Goal: Task Accomplishment & Management: Use online tool/utility

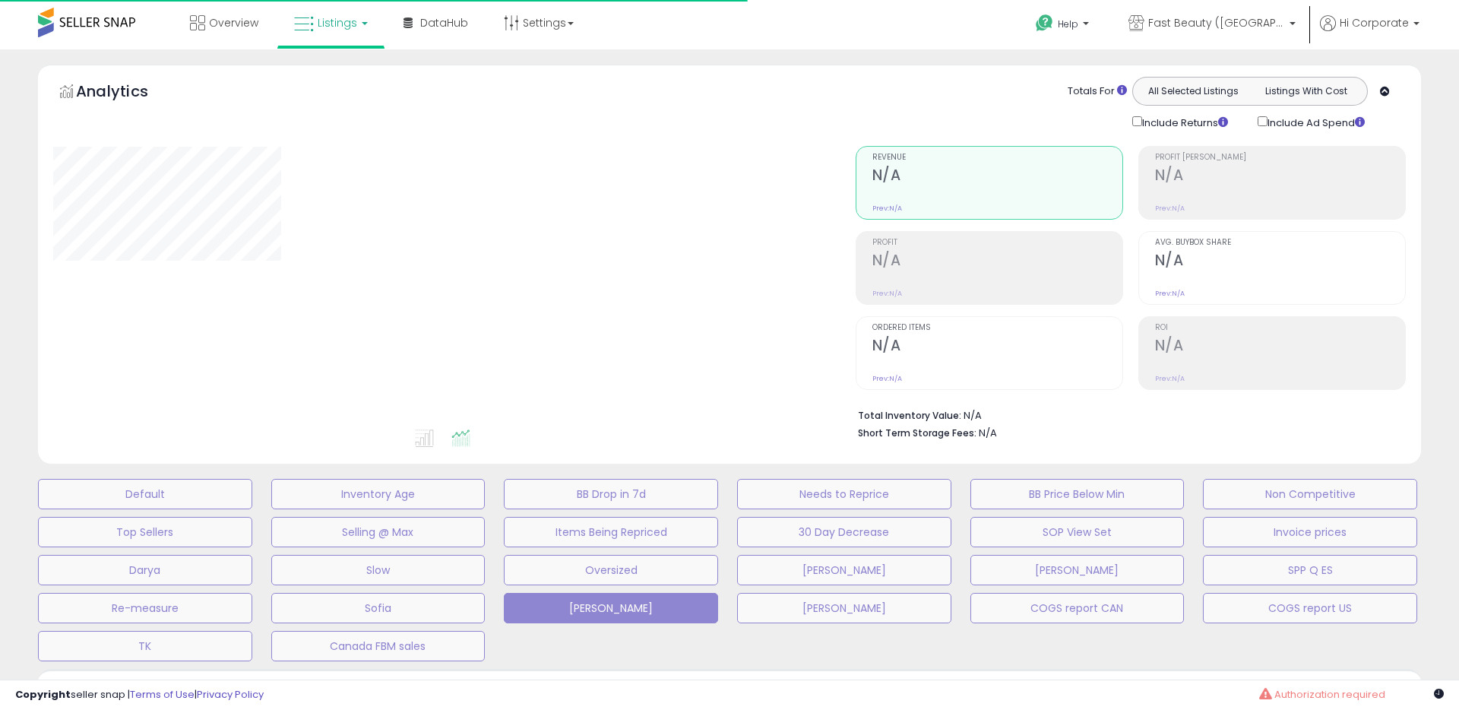
type input "**********"
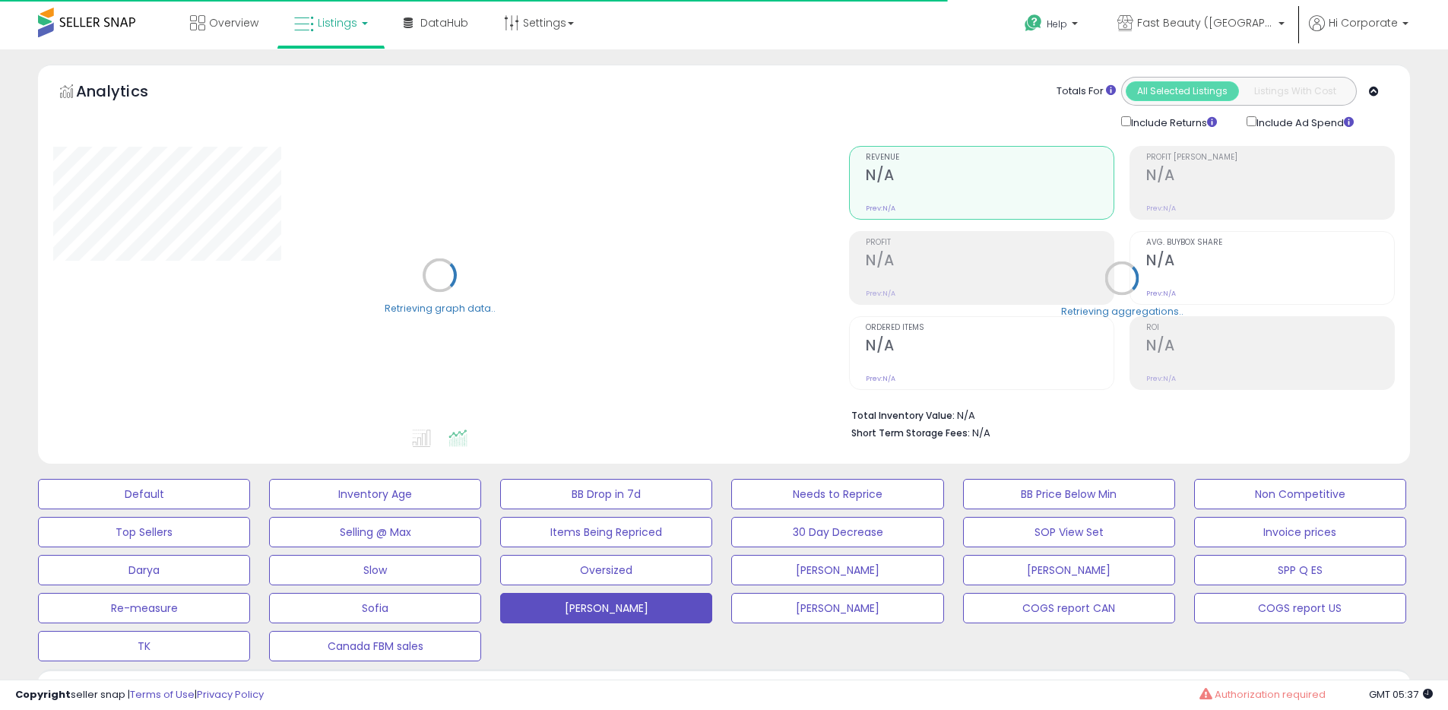
click at [981, 20] on div "Help Contact Support Search Knowledge Hub Request a Feature Profile" at bounding box center [1185, 32] width 479 height 65
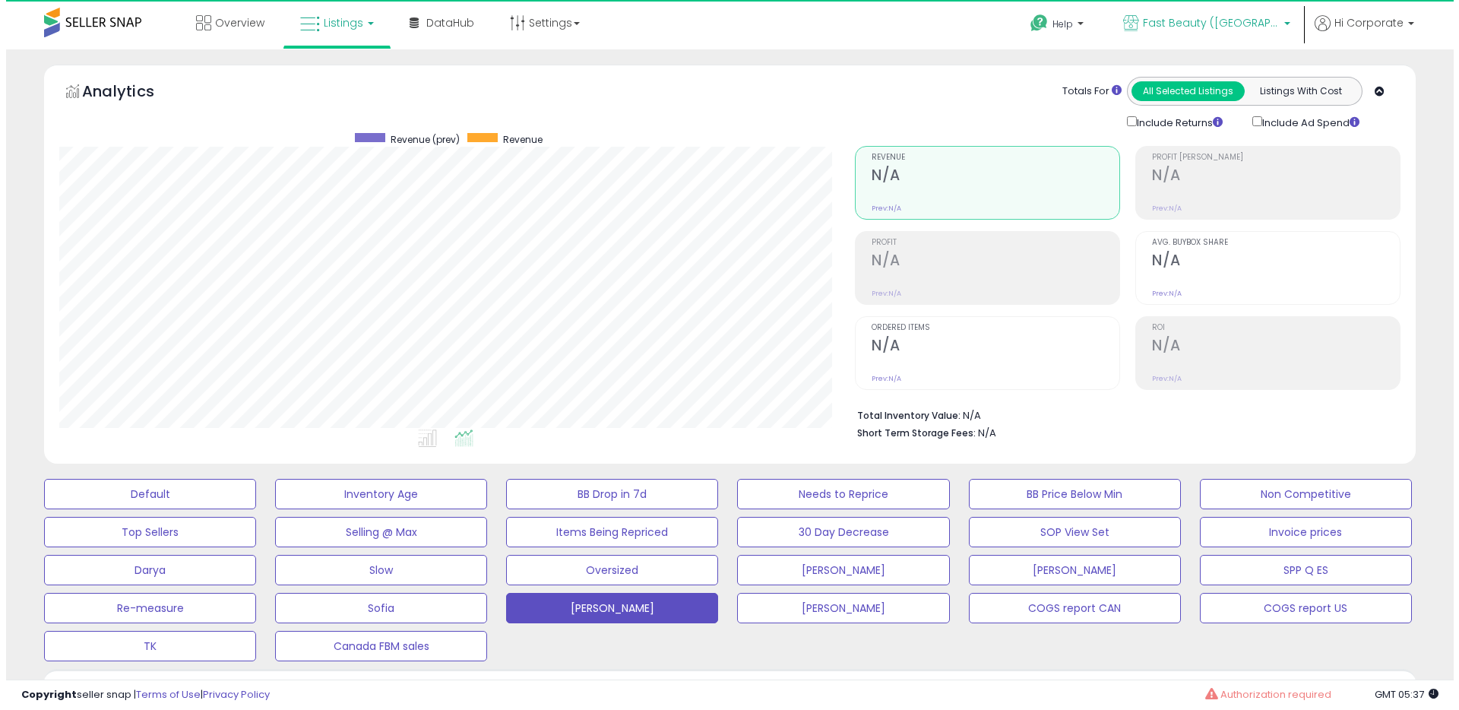
scroll to position [312, 796]
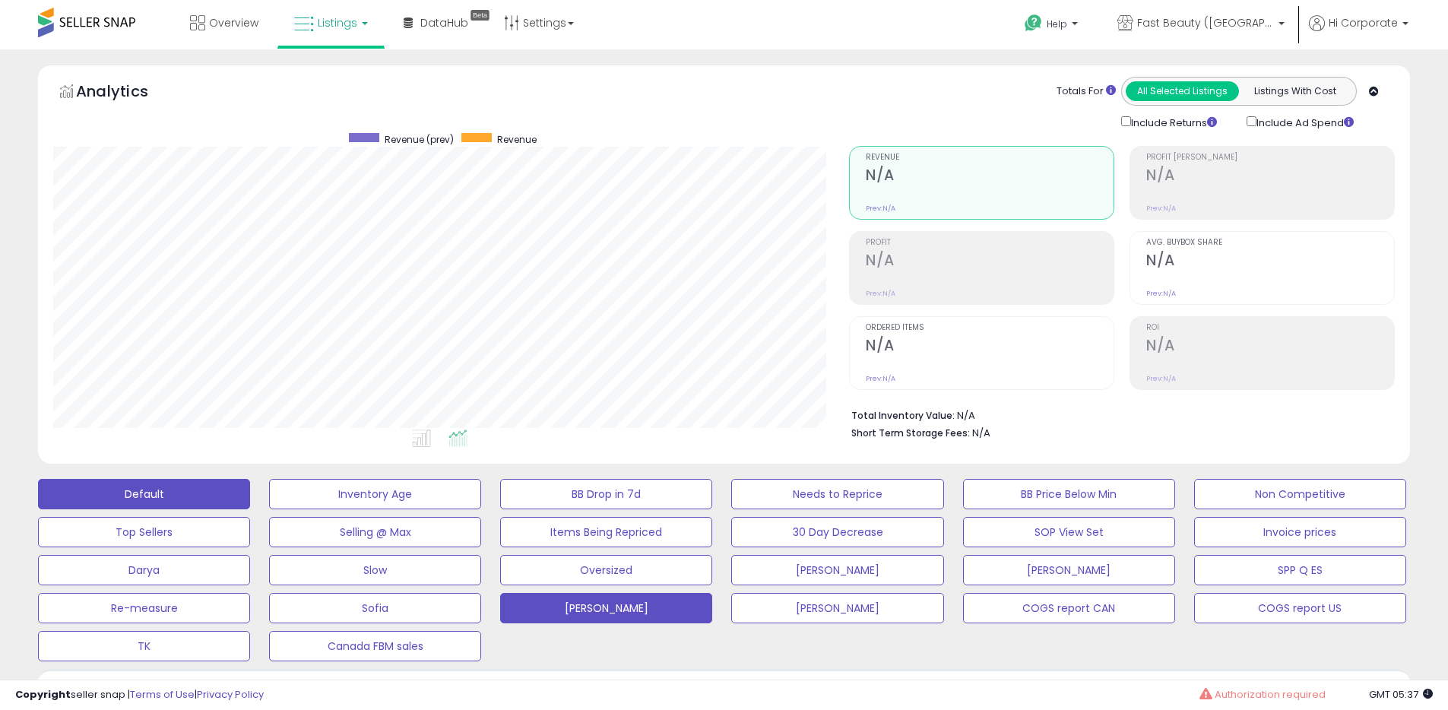
click at [199, 490] on button "Default" at bounding box center [144, 494] width 212 height 30
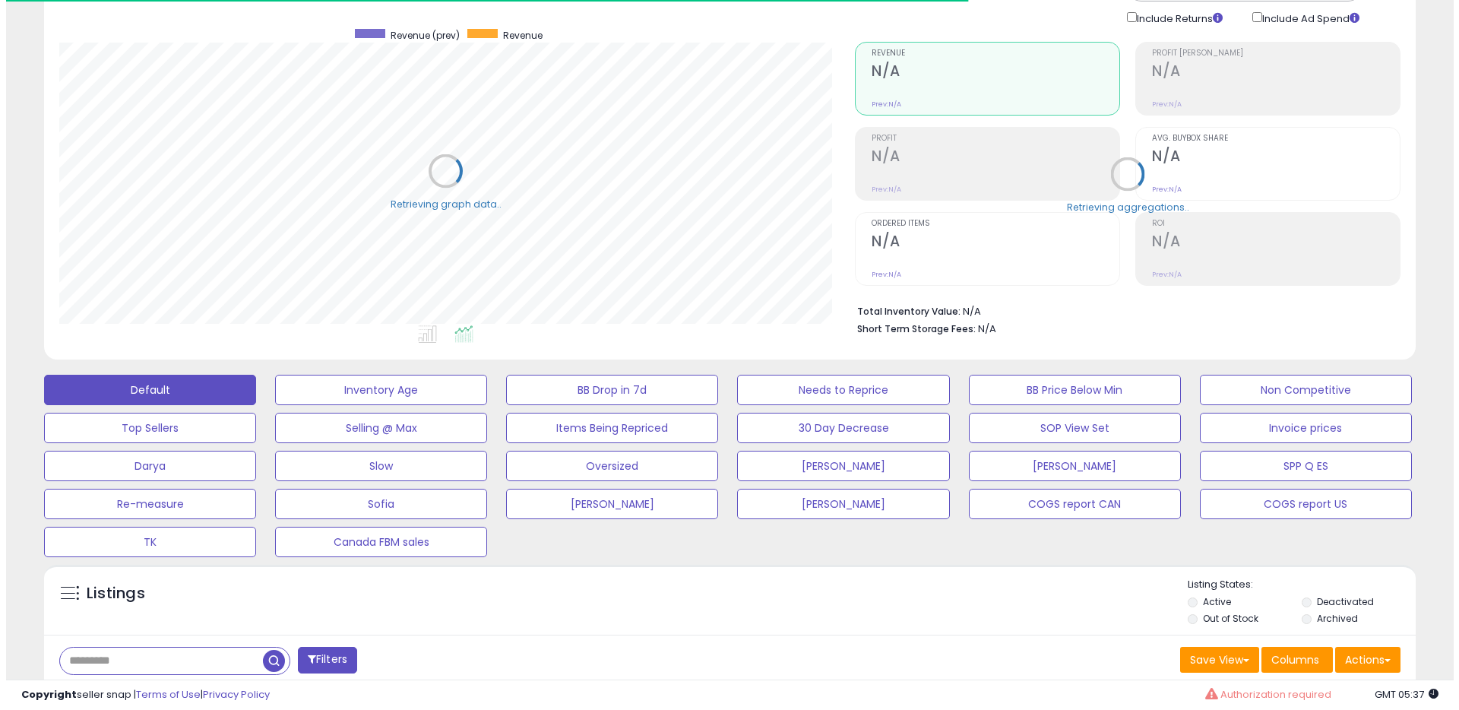
scroll to position [569, 0]
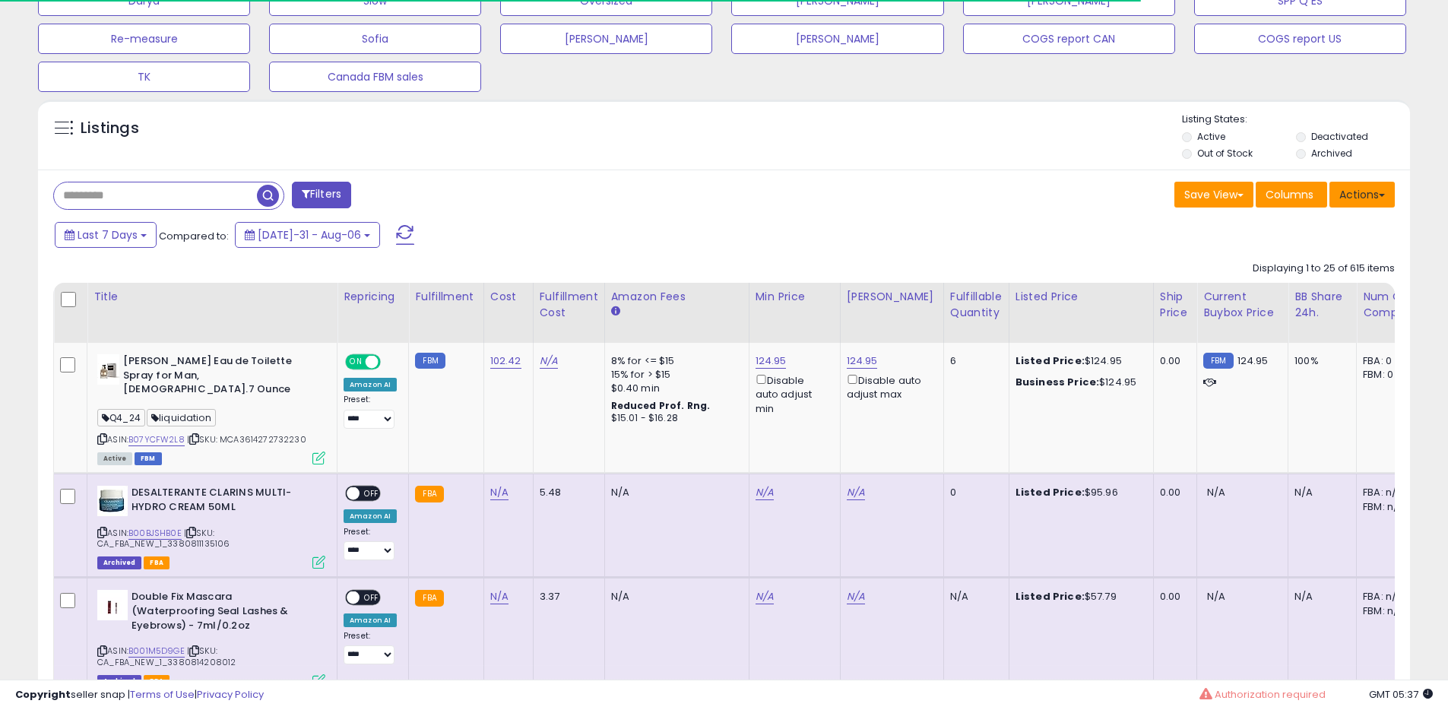
click at [1361, 192] on button "Actions" at bounding box center [1361, 195] width 65 height 26
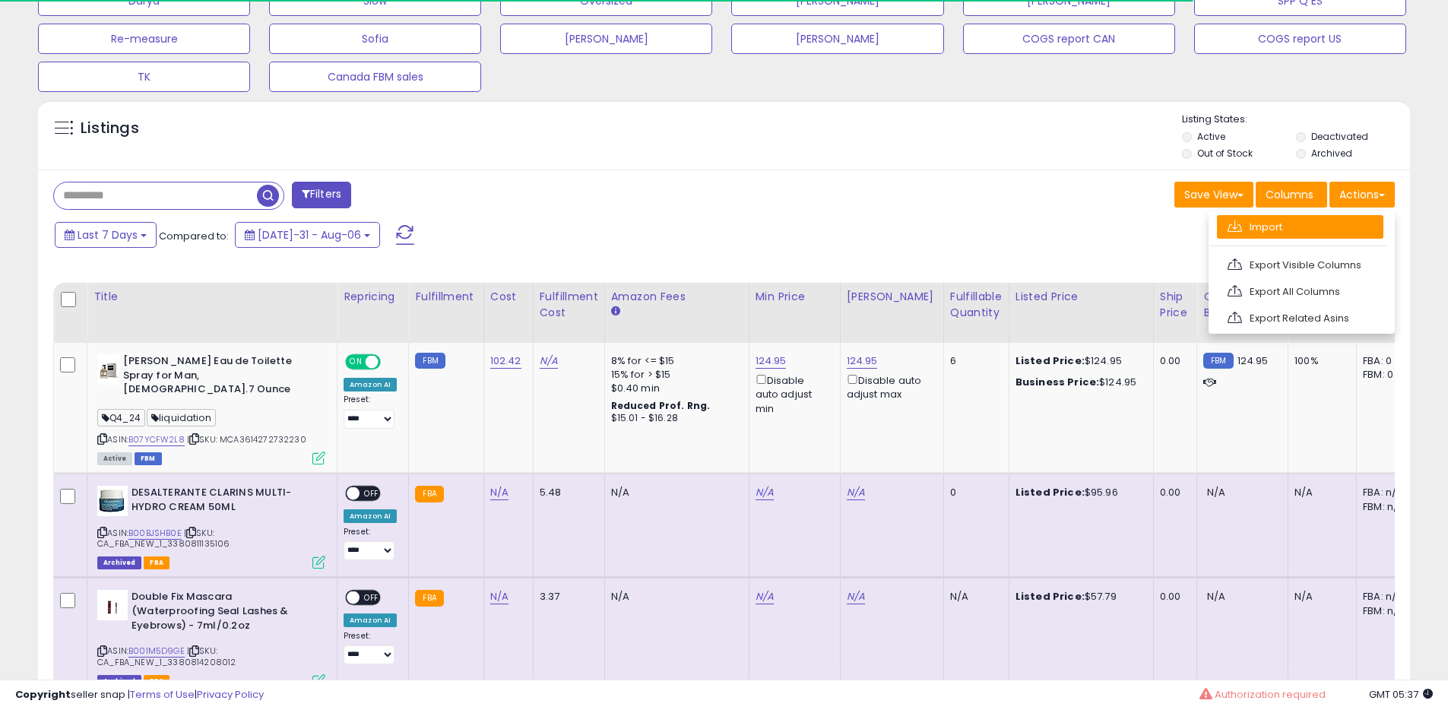
click at [1300, 229] on link "Import" at bounding box center [1300, 227] width 166 height 24
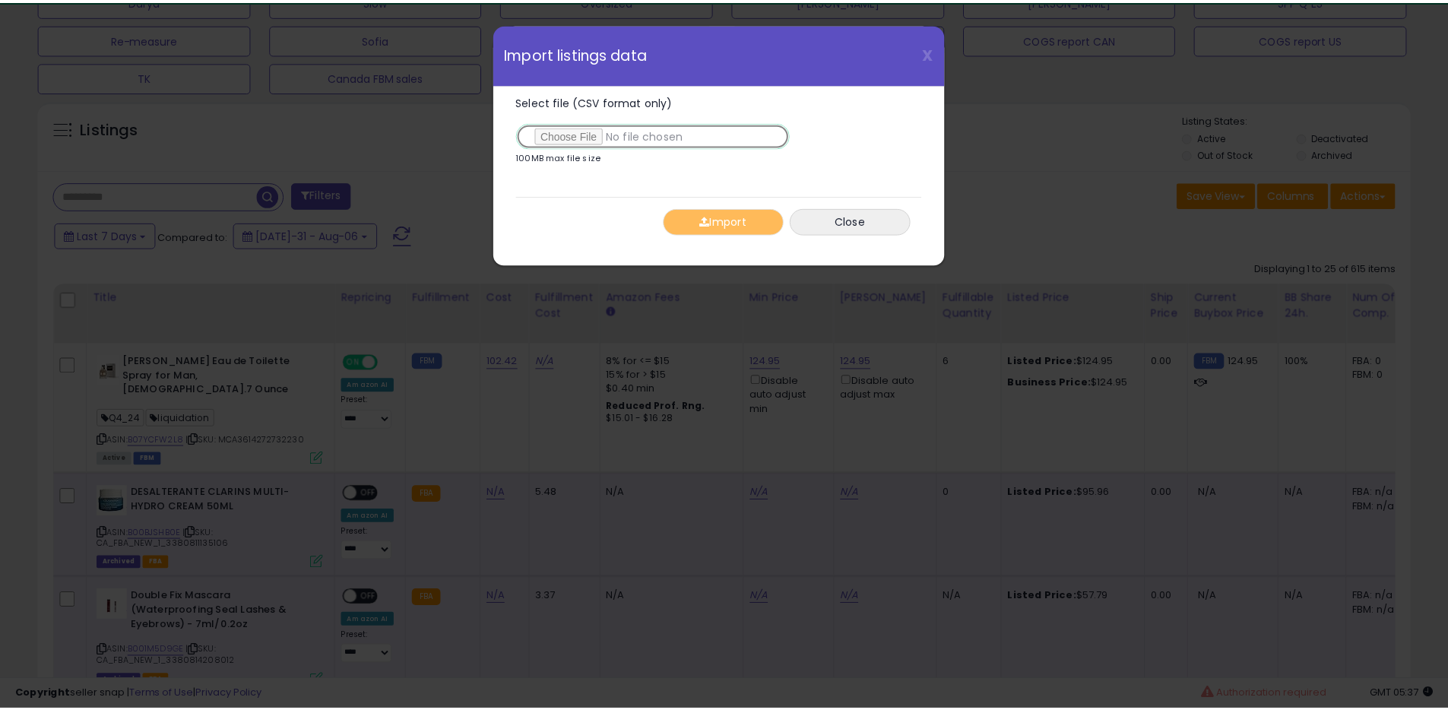
scroll to position [312, 803]
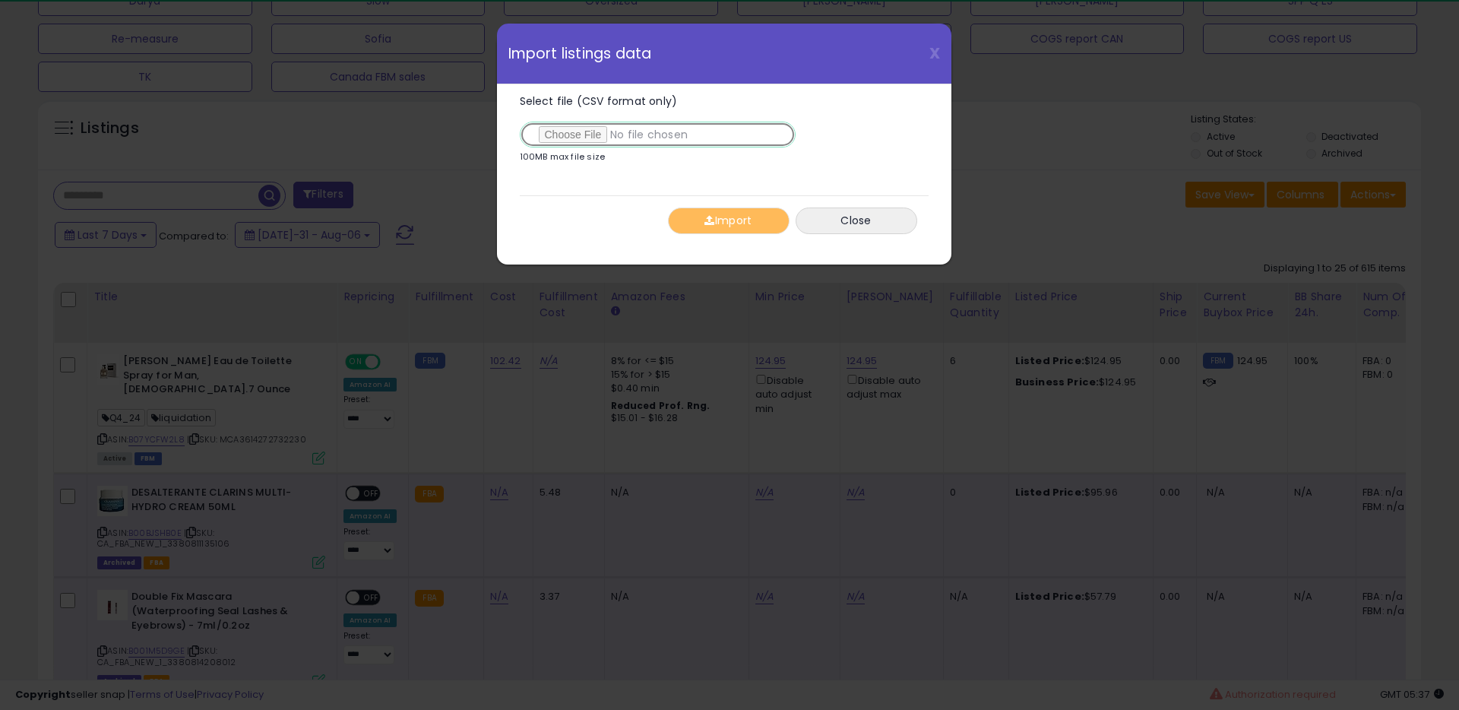
click at [569, 138] on input "Select file (CSV format only)" at bounding box center [658, 135] width 276 height 26
type input "**********"
click at [737, 217] on button "Import" at bounding box center [729, 221] width 122 height 27
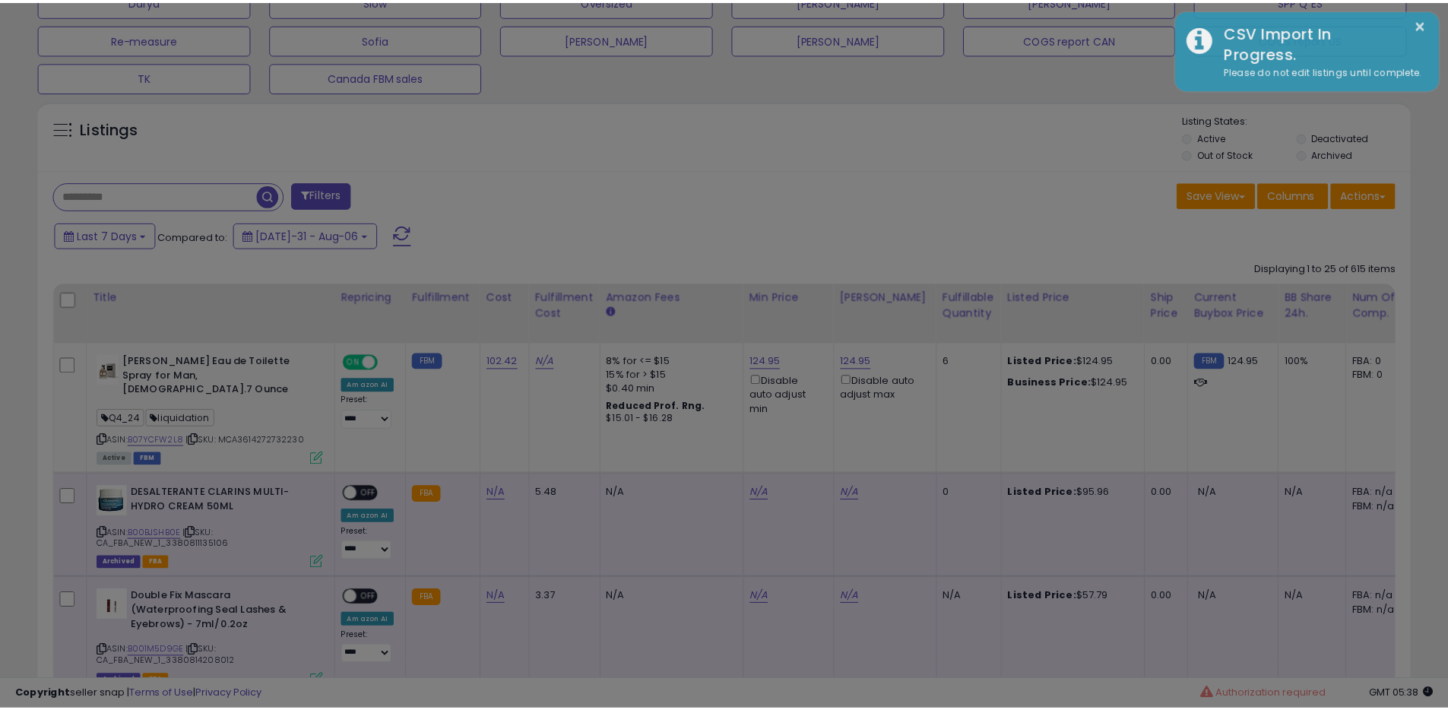
scroll to position [759800, 759316]
